Goal: Find specific page/section: Find specific page/section

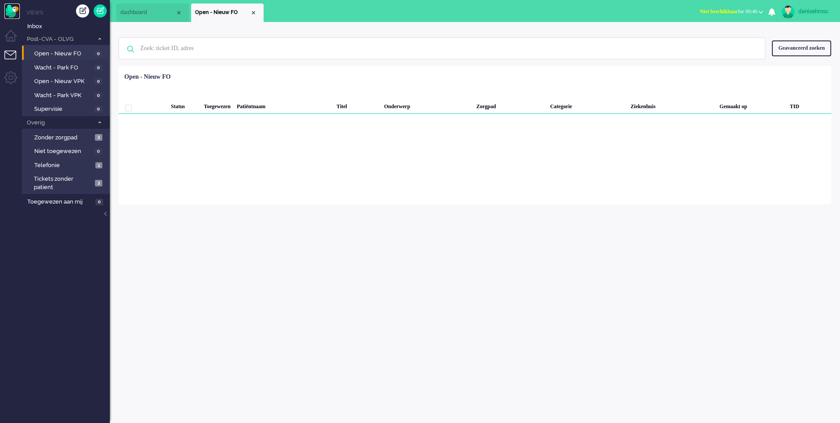
click at [17, 14] on img "Omnidesk" at bounding box center [11, 11] width 15 height 15
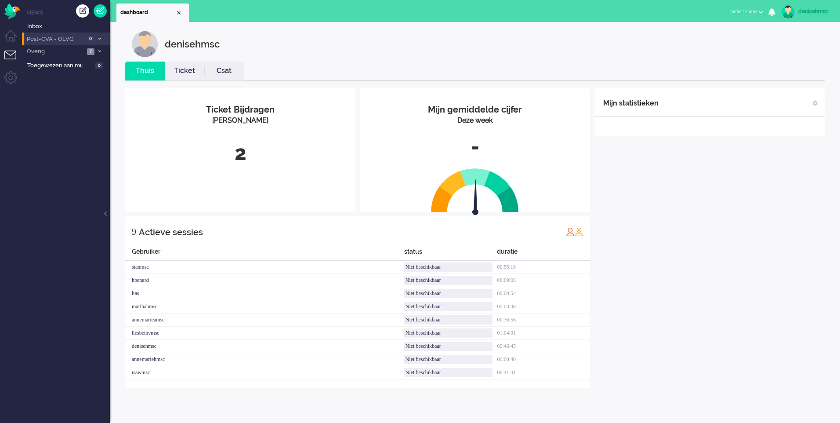
click at [94, 36] on span "0" at bounding box center [91, 39] width 8 height 7
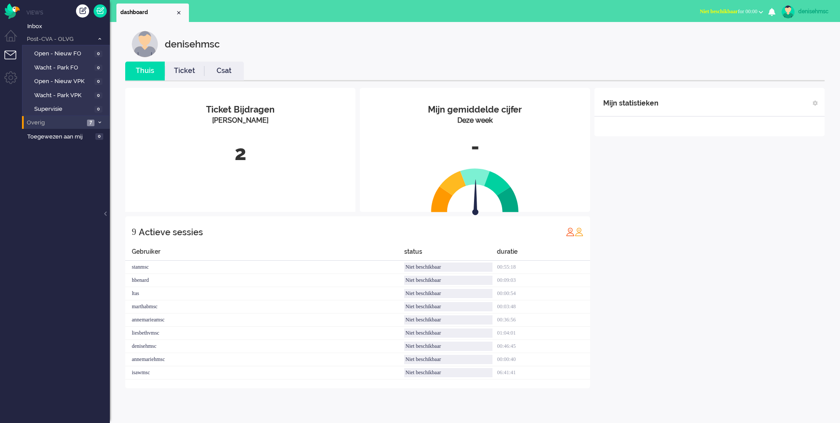
click at [97, 122] on span at bounding box center [99, 122] width 7 height 5
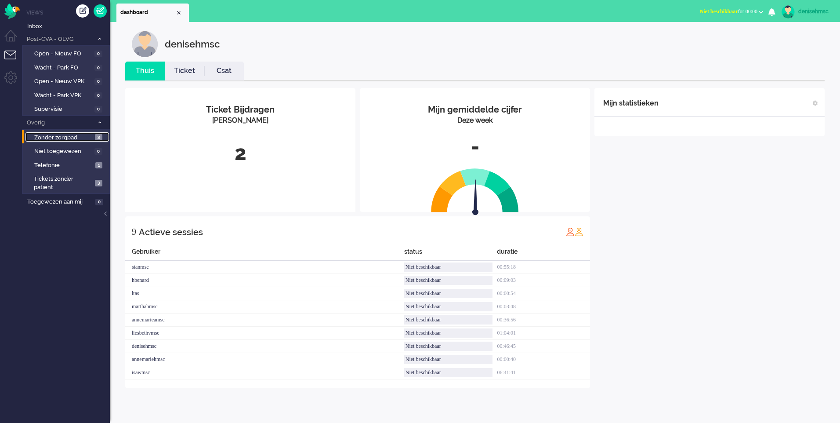
click at [98, 134] on span "3" at bounding box center [98, 137] width 7 height 7
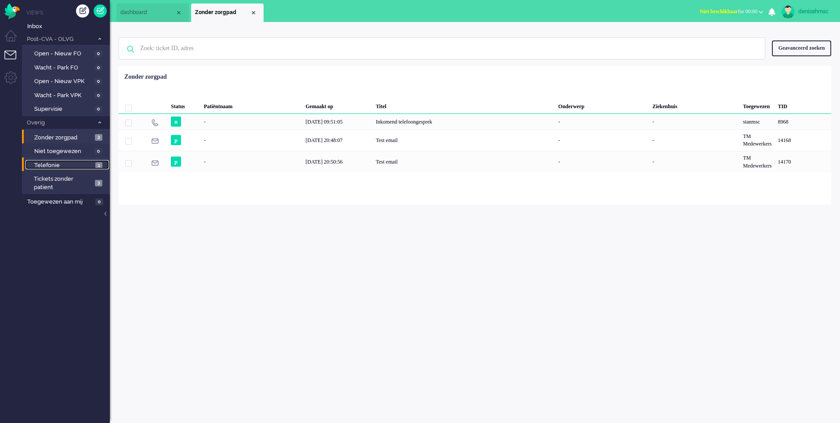
click at [95, 167] on link "Telefonie 1" at bounding box center [66, 165] width 83 height 10
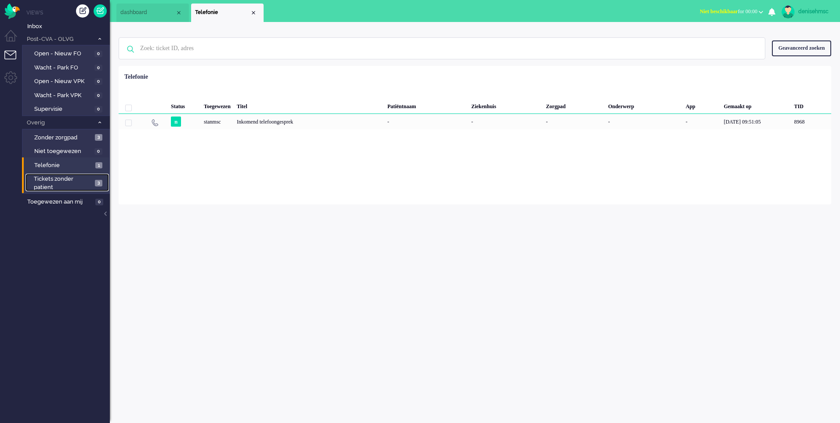
click at [89, 186] on span "Tickets zonder patient" at bounding box center [63, 183] width 58 height 16
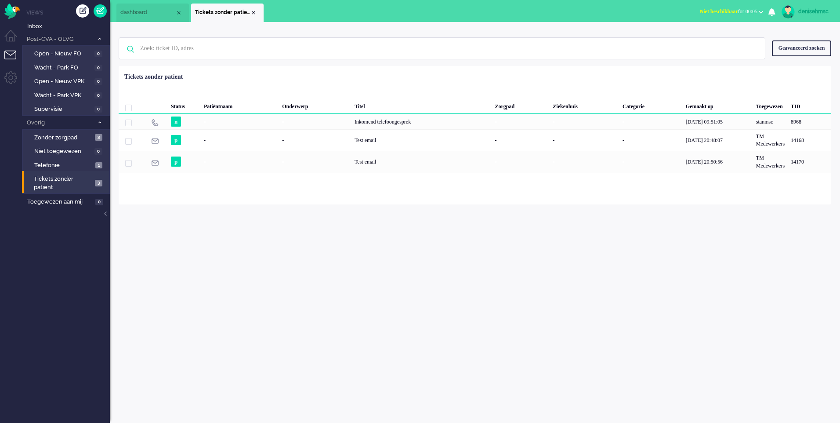
drag, startPoint x: 429, startPoint y: 282, endPoint x: 378, endPoint y: 175, distance: 118.7
click at [378, 175] on div "denisehmsc Thuis Ticket Csat Mijn gemiddelde cijfer Deze week - Ticket Bijdrage…" at bounding box center [475, 222] width 730 height 401
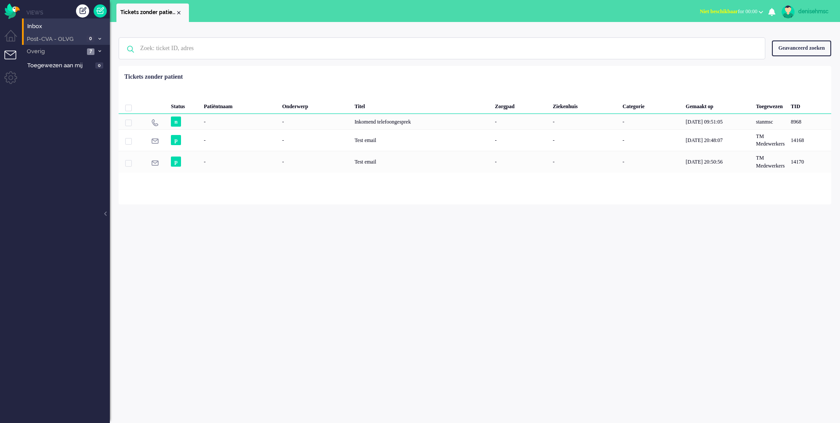
click at [102, 43] on li "Post-CVA - OLVG 0" at bounding box center [66, 39] width 88 height 13
